Goal: Find specific page/section: Find specific page/section

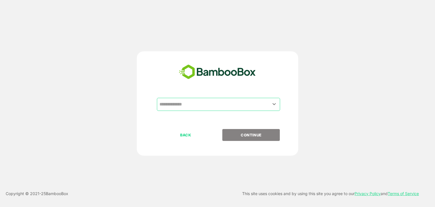
click at [217, 106] on input "text" at bounding box center [218, 104] width 121 height 11
click at [275, 104] on icon "Open" at bounding box center [274, 104] width 7 height 7
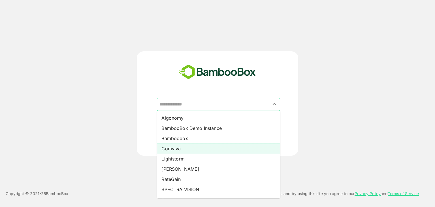
click at [177, 148] on li "Comviva" at bounding box center [218, 148] width 123 height 10
type input "*******"
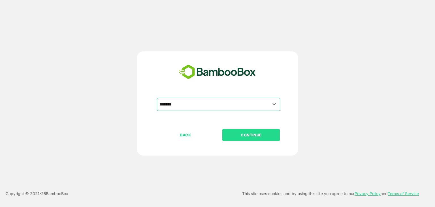
click at [245, 132] on p "CONTINUE" at bounding box center [251, 135] width 57 height 6
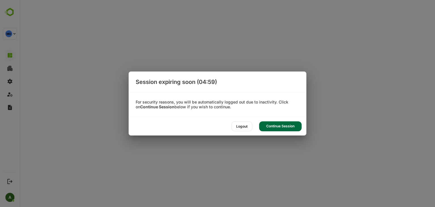
click at [276, 130] on div "Continue Session" at bounding box center [280, 126] width 43 height 10
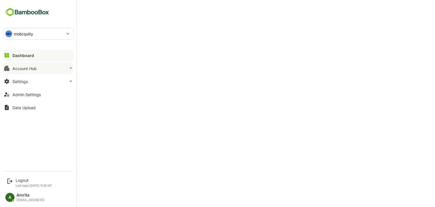
click at [13, 65] on button "Account Hub" at bounding box center [38, 68] width 71 height 11
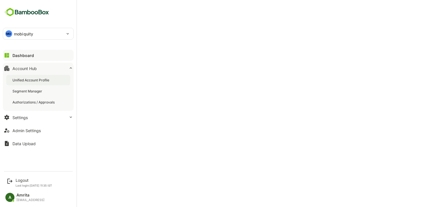
click at [32, 80] on div "Unified Account Profile" at bounding box center [31, 80] width 38 height 5
click at [36, 82] on div "Unified Account Profile" at bounding box center [38, 80] width 64 height 10
